Goal: Task Accomplishment & Management: Use online tool/utility

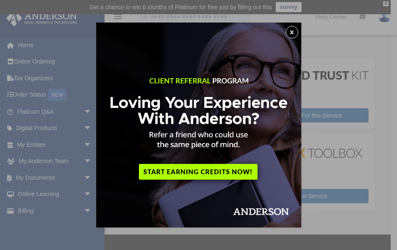
click at [293, 33] on button "x" at bounding box center [292, 32] width 13 height 13
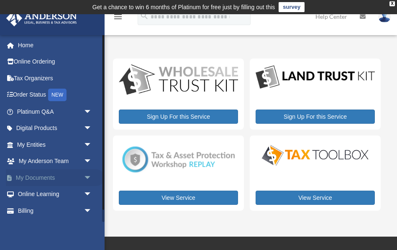
click at [38, 175] on link "My Documents arrow_drop_down" at bounding box center [55, 178] width 99 height 17
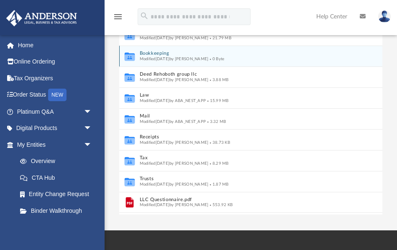
scroll to position [116, 0]
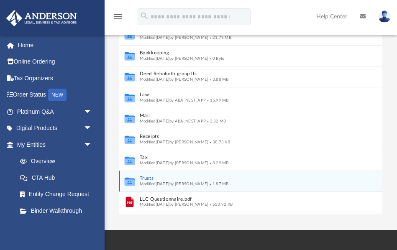
click at [180, 180] on button "Trusts" at bounding box center [244, 178] width 211 height 5
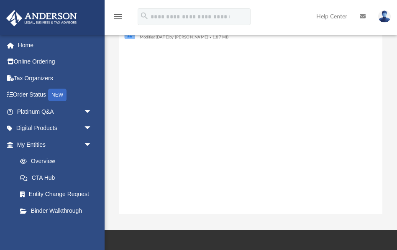
click at [180, 180] on div "Collaborated Folder Living Trust Modified Wed Apr 30 2025 by Amanda Drainas 1.8…" at bounding box center [250, 119] width 263 height 191
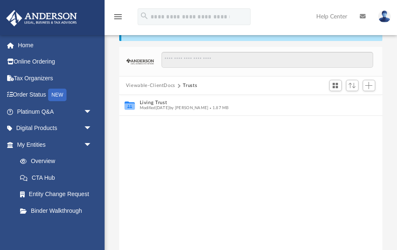
scroll to position [43, 0]
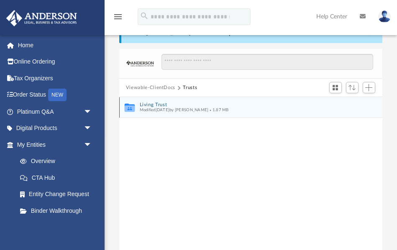
click at [157, 111] on span "Modified Wed Apr 30 2025 by Amanda Drainas" at bounding box center [173, 110] width 69 height 4
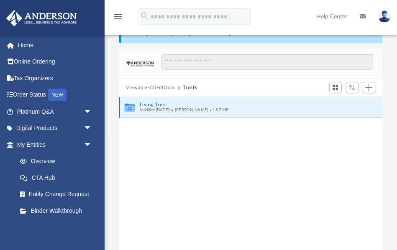
click at [133, 107] on icon "grid" at bounding box center [130, 109] width 10 height 6
click at [369, 86] on span "Add" at bounding box center [369, 87] width 7 height 7
click at [353, 106] on li "Upload" at bounding box center [357, 104] width 27 height 9
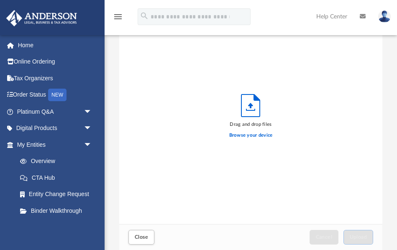
scroll to position [212, 263]
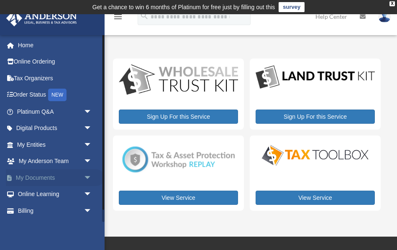
click at [87, 178] on span "arrow_drop_down" at bounding box center [92, 178] width 17 height 17
click at [35, 193] on link "Box" at bounding box center [58, 194] width 93 height 17
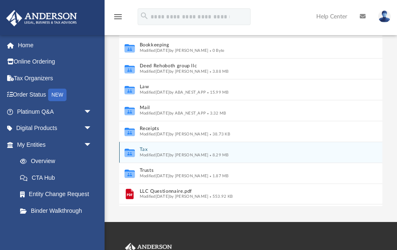
scroll to position [124, 0]
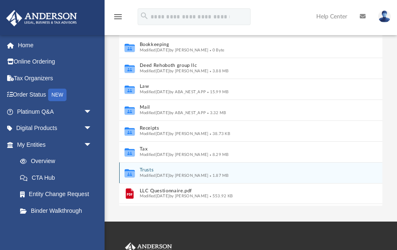
click at [186, 171] on button "Trusts" at bounding box center [244, 170] width 211 height 5
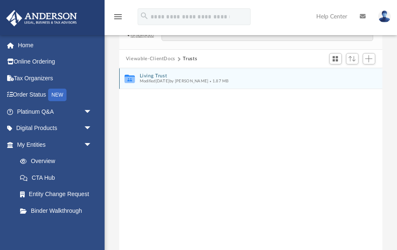
scroll to position [70, 0]
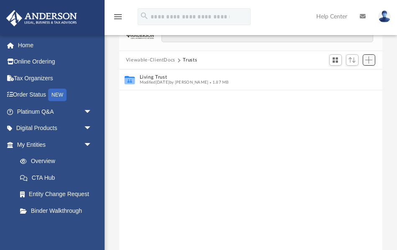
click at [371, 57] on span "Add" at bounding box center [369, 60] width 7 height 7
click at [354, 75] on li "Upload" at bounding box center [357, 76] width 27 height 9
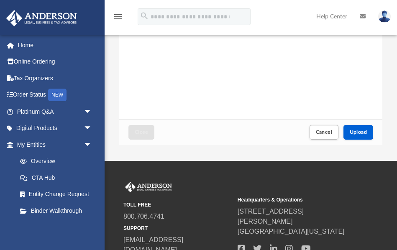
scroll to position [156, 0]
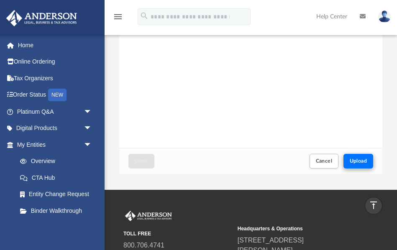
click at [358, 159] on span "Upload" at bounding box center [359, 161] width 18 height 5
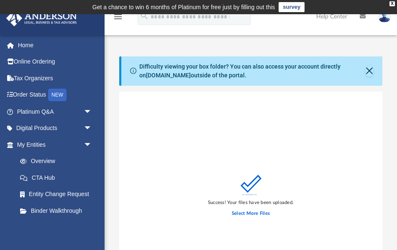
scroll to position [0, 0]
click at [371, 69] on button "Close" at bounding box center [370, 71] width 8 height 12
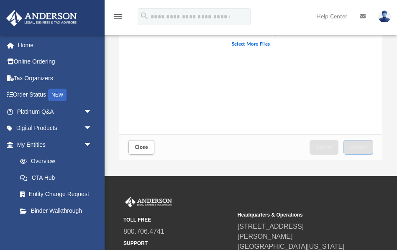
scroll to position [126, 0]
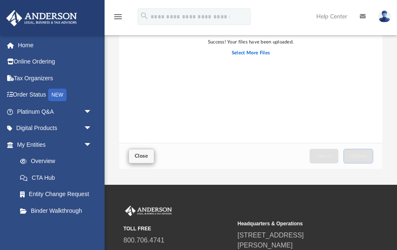
click at [142, 154] on span "Close" at bounding box center [141, 156] width 13 height 5
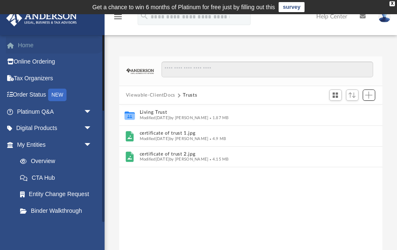
scroll to position [0, 0]
